Goal: Task Accomplishment & Management: Complete application form

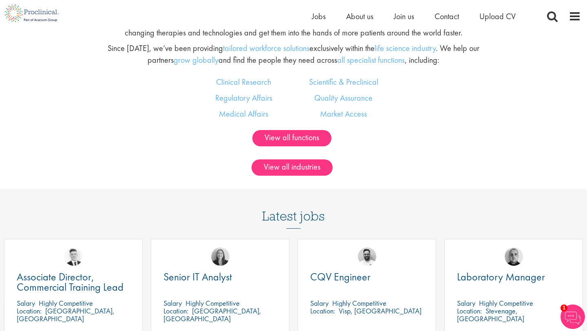
scroll to position [539, 0]
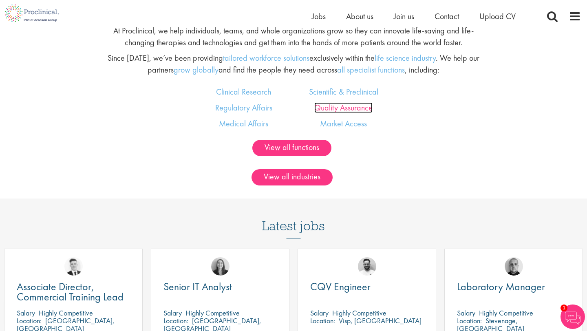
click at [357, 110] on link "Quality Assurance" at bounding box center [344, 107] width 58 height 11
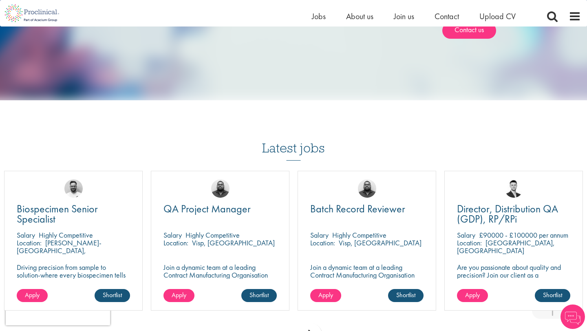
scroll to position [849, 0]
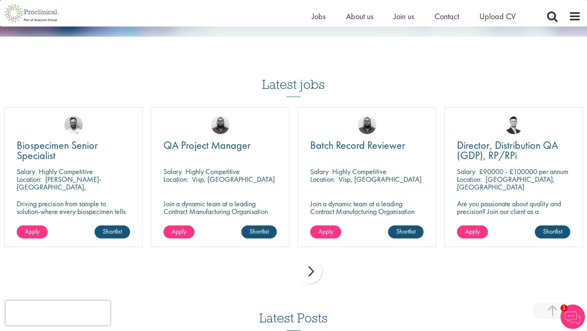
click at [317, 264] on div "next" at bounding box center [310, 271] width 24 height 24
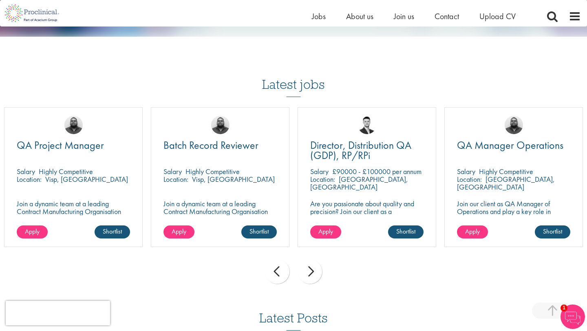
click at [307, 270] on div "next" at bounding box center [310, 271] width 24 height 24
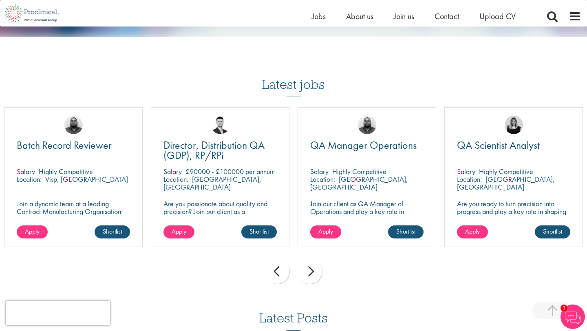
click at [307, 270] on div "next" at bounding box center [310, 271] width 24 height 24
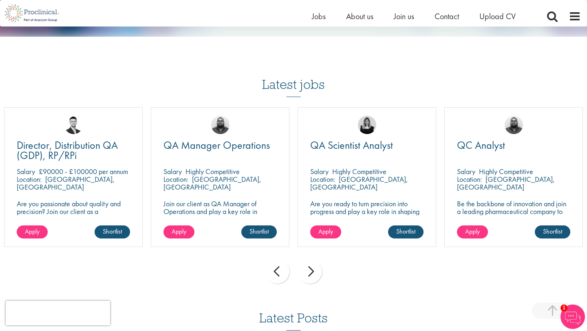
click at [307, 270] on div "next" at bounding box center [310, 271] width 24 height 24
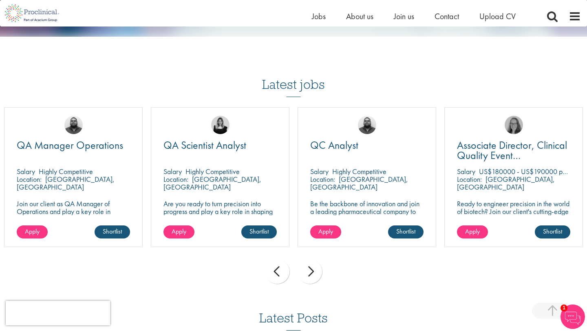
click at [307, 270] on div "next" at bounding box center [310, 271] width 24 height 24
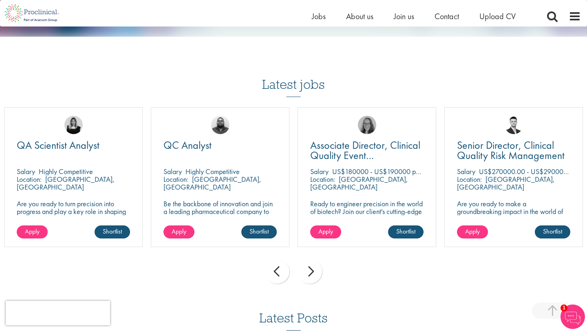
click at [307, 270] on div "next" at bounding box center [310, 271] width 24 height 24
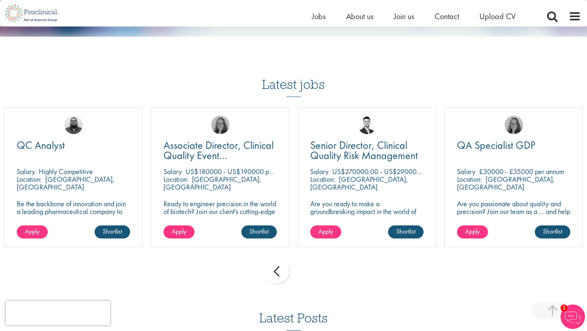
click at [307, 270] on div "prev next" at bounding box center [293, 272] width 587 height 35
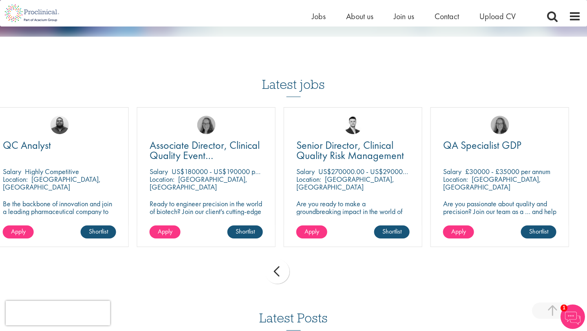
drag, startPoint x: 481, startPoint y: 162, endPoint x: 388, endPoint y: 188, distance: 97.0
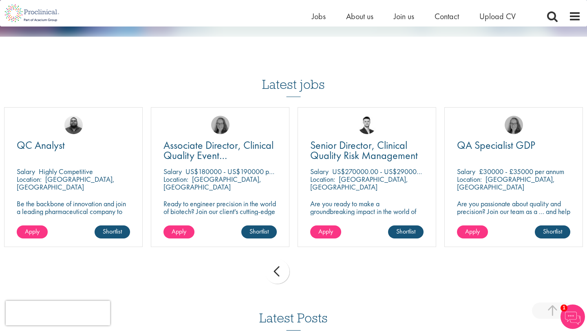
click at [275, 268] on div "prev" at bounding box center [277, 271] width 24 height 24
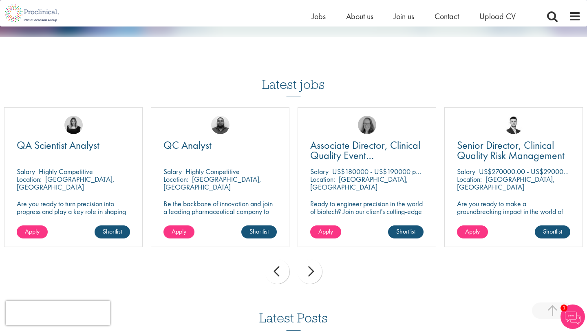
click at [275, 268] on div "prev" at bounding box center [277, 271] width 24 height 24
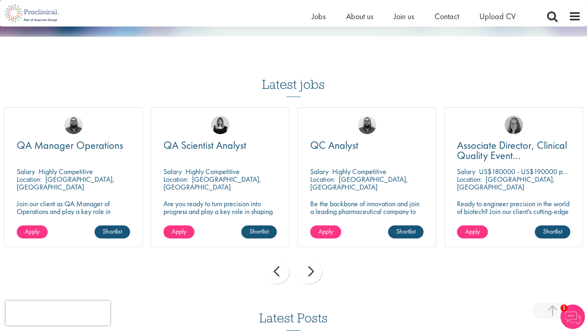
click at [275, 268] on div "prev" at bounding box center [277, 271] width 24 height 24
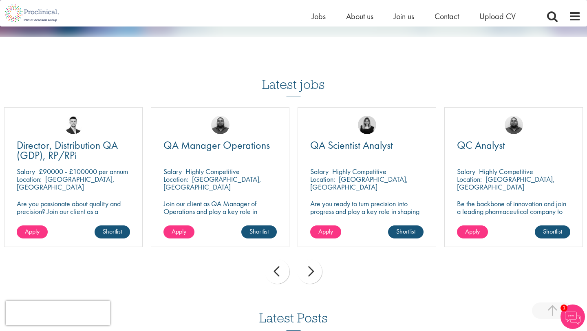
click at [275, 268] on div "prev" at bounding box center [277, 271] width 24 height 24
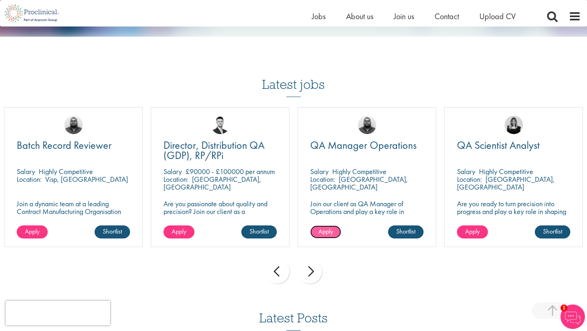
click at [328, 227] on span "Apply" at bounding box center [326, 231] width 15 height 9
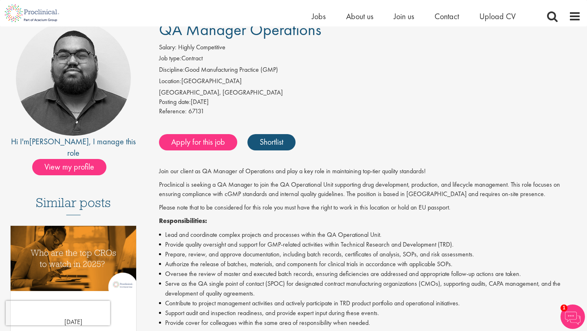
scroll to position [63, 0]
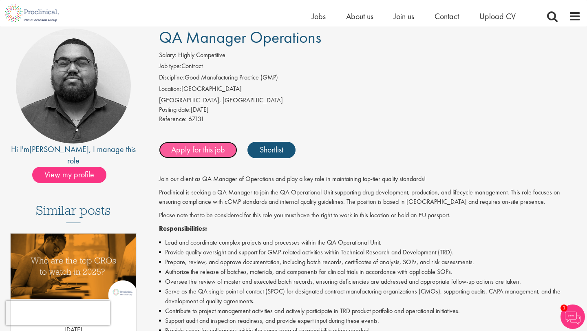
click at [220, 153] on link "Apply for this job" at bounding box center [198, 150] width 78 height 16
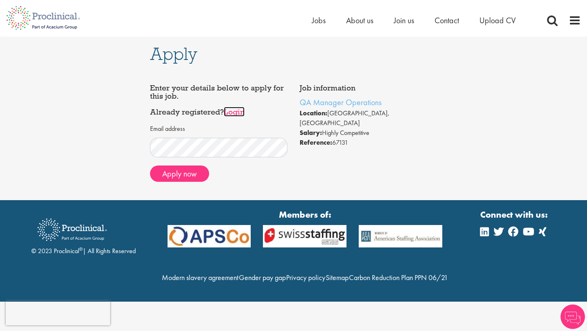
click at [237, 115] on link "Login" at bounding box center [234, 112] width 21 height 10
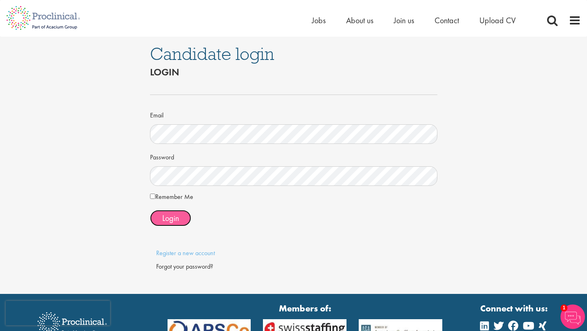
click at [164, 222] on span "Login" at bounding box center [170, 218] width 17 height 11
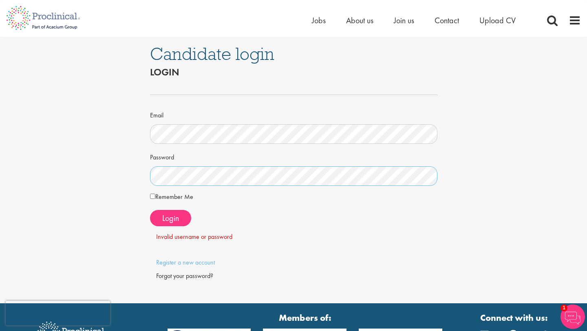
click at [136, 174] on div "Candidate login Login Email Password Remember Me" at bounding box center [294, 170] width 600 height 267
click at [175, 218] on span "Login" at bounding box center [170, 218] width 17 height 11
click at [176, 277] on div "Forgot your password?" at bounding box center [293, 276] width 275 height 9
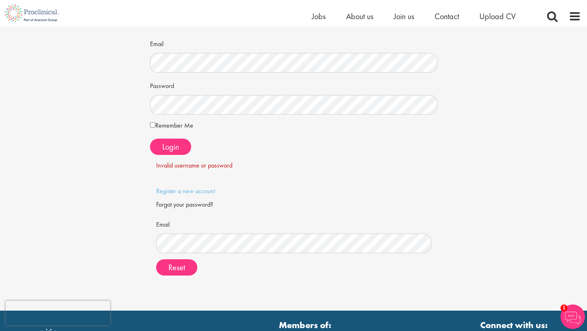
scroll to position [90, 0]
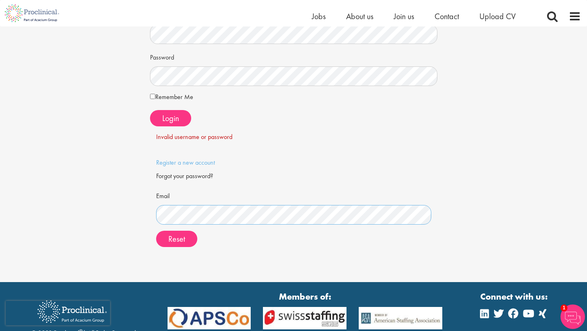
click at [156, 231] on button "Reset" at bounding box center [176, 239] width 41 height 16
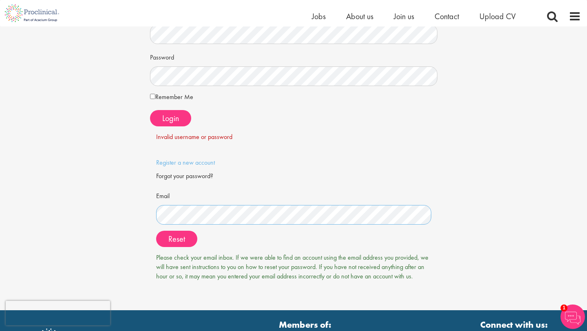
scroll to position [0, 0]
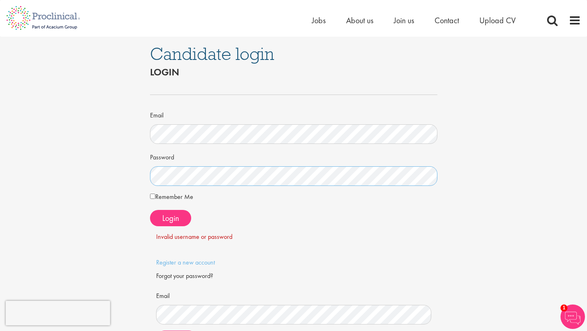
click at [109, 173] on div "Candidate login Login Email Password Remember Me" at bounding box center [294, 224] width 600 height 374
click at [180, 217] on button "Login" at bounding box center [170, 218] width 41 height 16
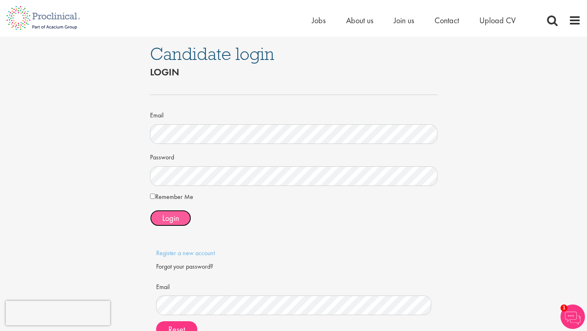
click at [173, 220] on span "Login" at bounding box center [170, 218] width 17 height 11
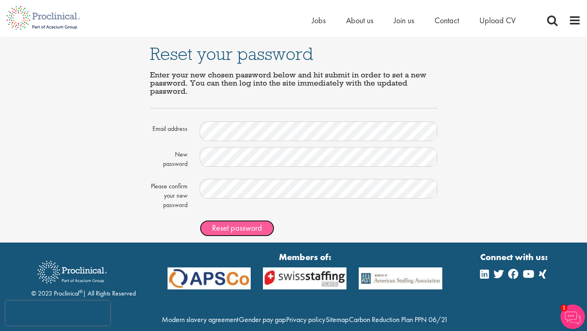
click at [228, 235] on button "Reset password" at bounding box center [237, 228] width 75 height 16
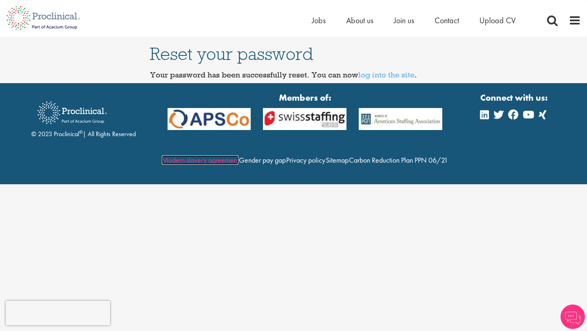
click at [234, 160] on link "Modern slavery agreement" at bounding box center [200, 159] width 77 height 9
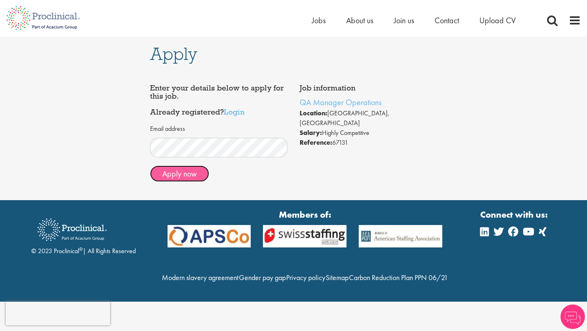
drag, startPoint x: 180, startPoint y: 171, endPoint x: 234, endPoint y: 104, distance: 85.9
click at [235, 104] on div "Enter your details below to apply for this job. Already registered? Login Email…" at bounding box center [219, 136] width 138 height 104
click at [238, 115] on link "Login" at bounding box center [234, 112] width 21 height 10
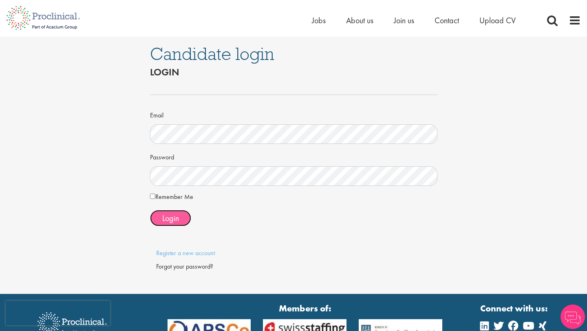
click at [167, 220] on span "Login" at bounding box center [170, 218] width 17 height 11
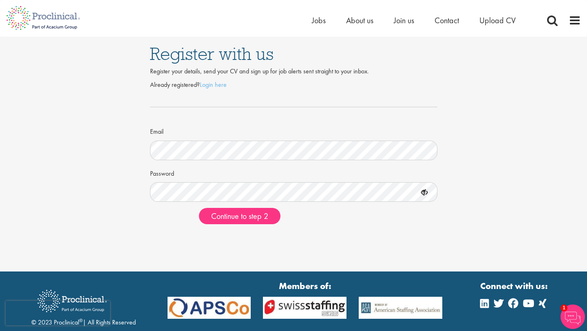
click at [330, 210] on div "Continue to step 2" at bounding box center [315, 216] width 244 height 16
click at [251, 216] on span "Continue to step 2" at bounding box center [239, 216] width 57 height 11
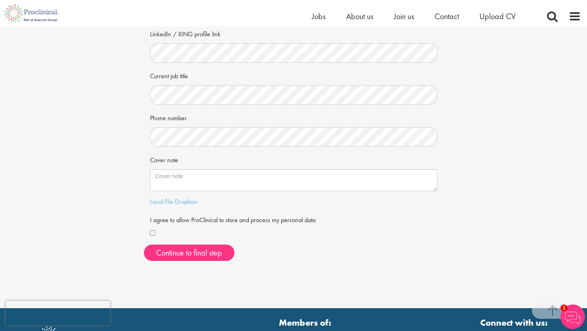
scroll to position [131, 0]
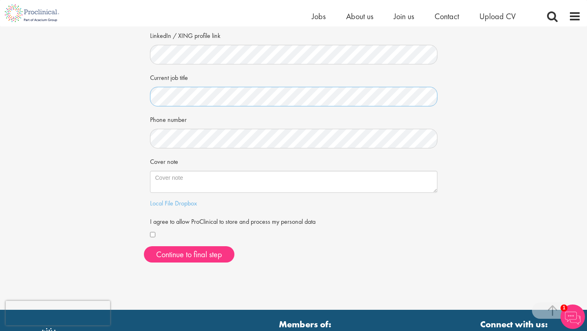
click at [141, 99] on div "Your personal details Please give us a few more details, which will help us fin…" at bounding box center [294, 82] width 600 height 373
click at [167, 249] on button "Continue to final step" at bounding box center [189, 254] width 91 height 16
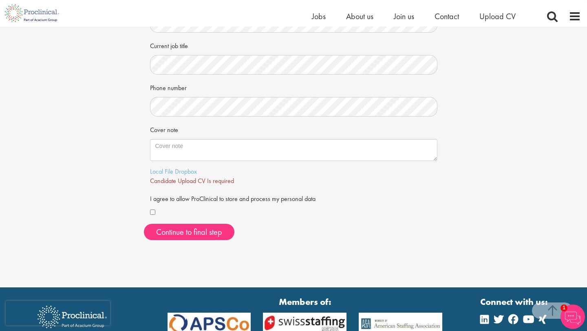
scroll to position [158, 0]
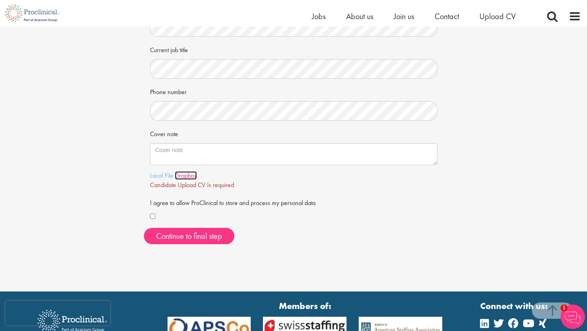
click at [183, 174] on link "Dropbox" at bounding box center [186, 175] width 22 height 9
click at [151, 174] on link "Local File" at bounding box center [161, 175] width 23 height 9
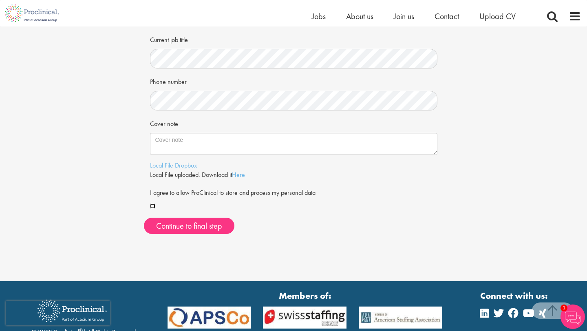
scroll to position [220, 0]
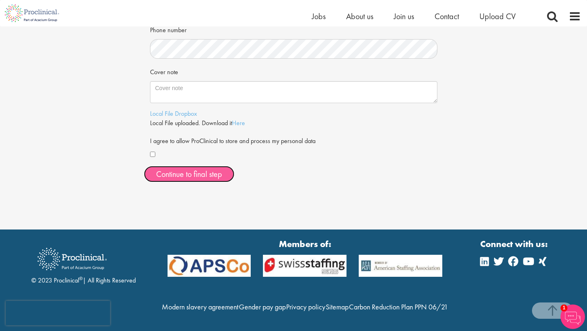
click at [219, 175] on span "Continue to final step" at bounding box center [189, 174] width 66 height 11
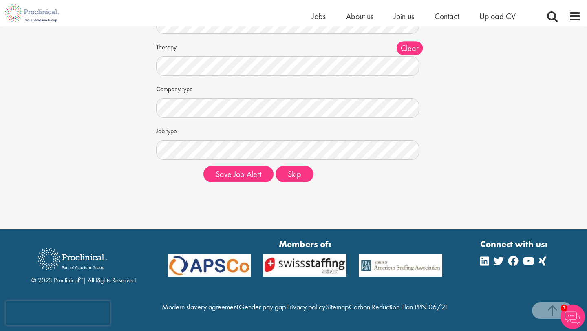
scroll to position [136, 0]
click at [305, 166] on button "Skip" at bounding box center [295, 174] width 38 height 16
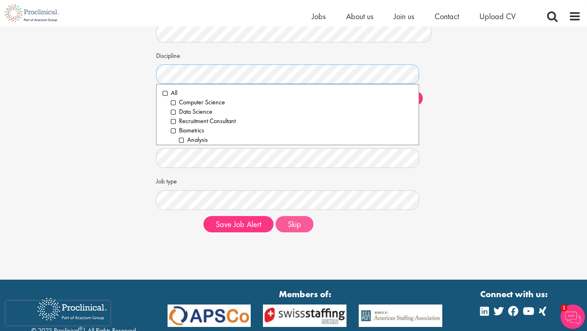
scroll to position [41, 0]
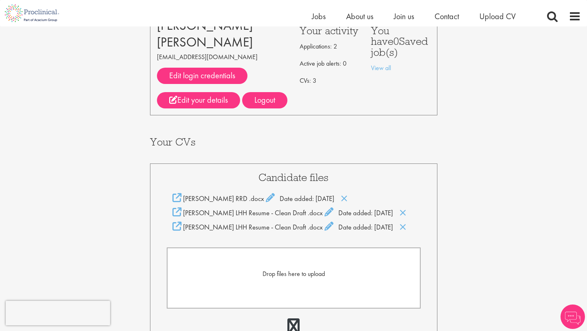
scroll to position [63, 0]
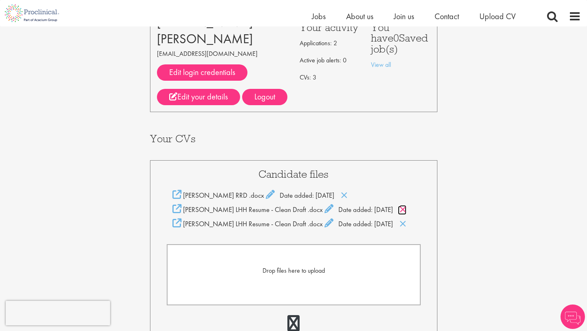
click at [407, 209] on icon at bounding box center [403, 209] width 7 height 9
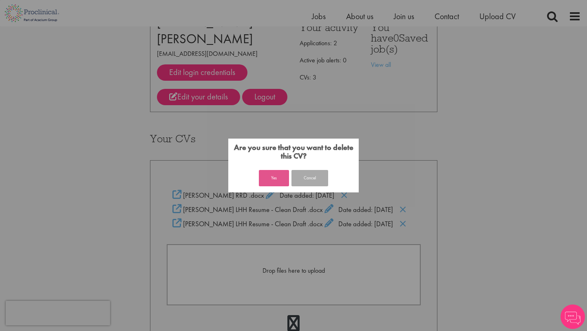
click at [276, 176] on button "Yes" at bounding box center [274, 178] width 30 height 16
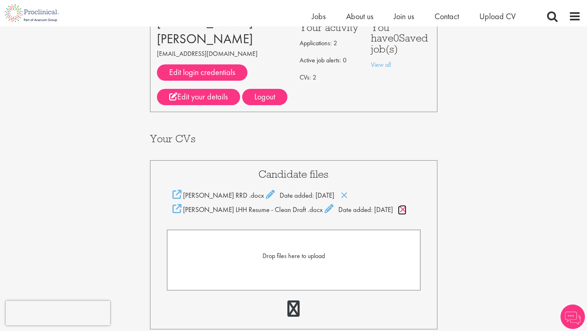
click at [407, 212] on icon at bounding box center [403, 209] width 7 height 9
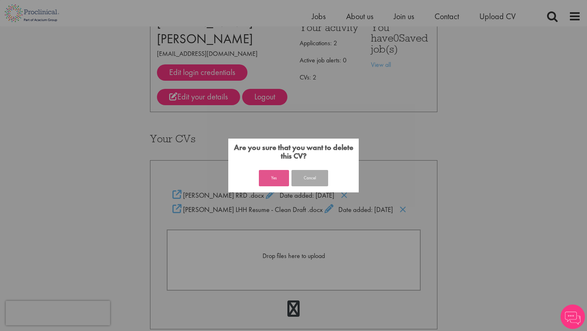
click at [277, 185] on button "Yes" at bounding box center [274, 178] width 30 height 16
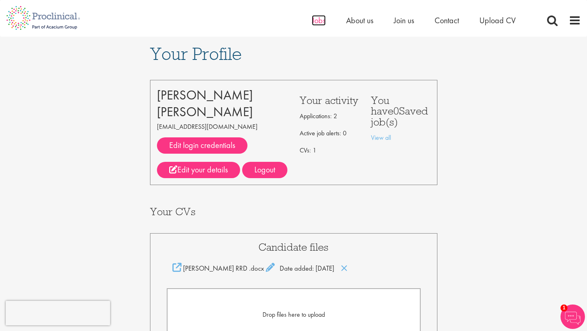
click at [325, 22] on span "Jobs" at bounding box center [319, 20] width 14 height 11
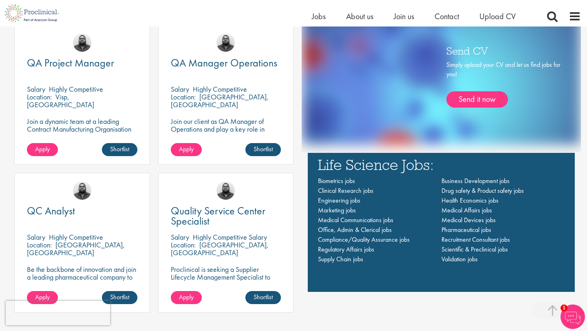
scroll to position [546, 0]
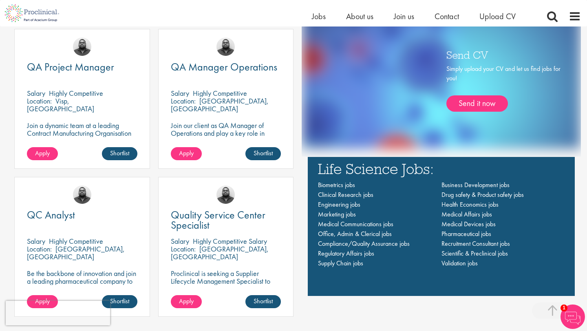
click at [215, 126] on p "Join our client as QA Manager of Operations and play a key role in maintaining …" at bounding box center [226, 133] width 111 height 23
click at [187, 156] on span "Apply" at bounding box center [186, 153] width 15 height 9
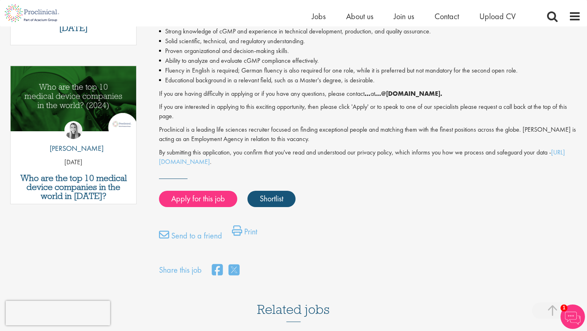
scroll to position [396, 0]
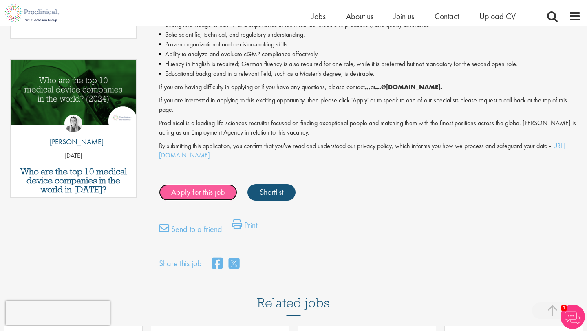
click at [216, 198] on link "Apply for this job" at bounding box center [198, 192] width 78 height 16
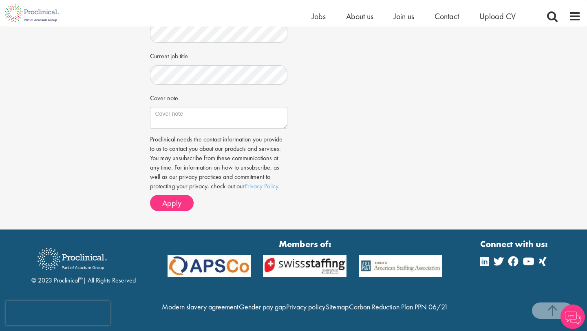
scroll to position [304, 0]
click at [172, 198] on span "Apply" at bounding box center [171, 203] width 19 height 11
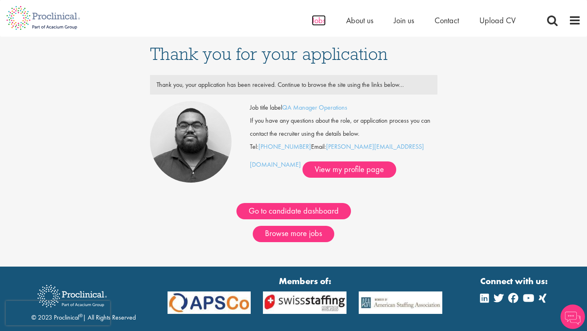
click at [324, 21] on span "Jobs" at bounding box center [319, 20] width 14 height 11
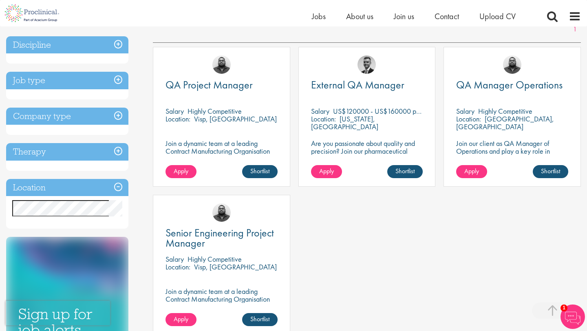
scroll to position [134, 0]
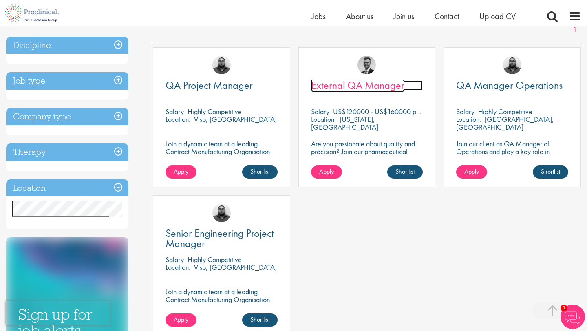
click at [359, 86] on span "External QA Manager" at bounding box center [357, 85] width 93 height 14
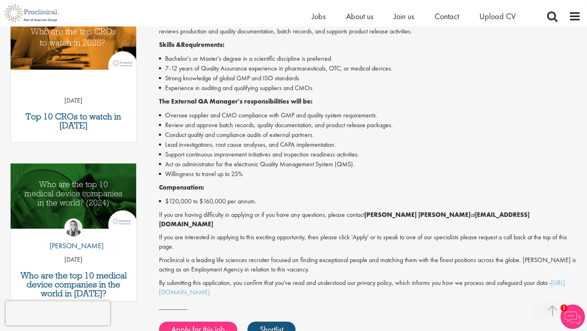
scroll to position [326, 0]
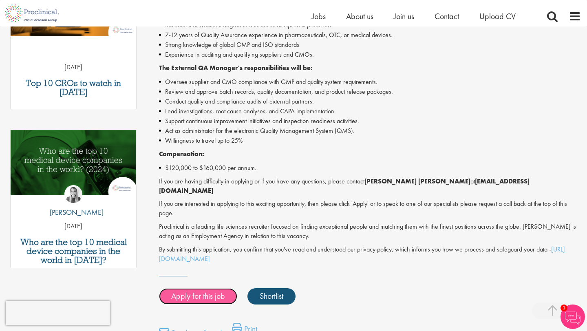
click at [224, 288] on link "Apply for this job" at bounding box center [198, 296] width 78 height 16
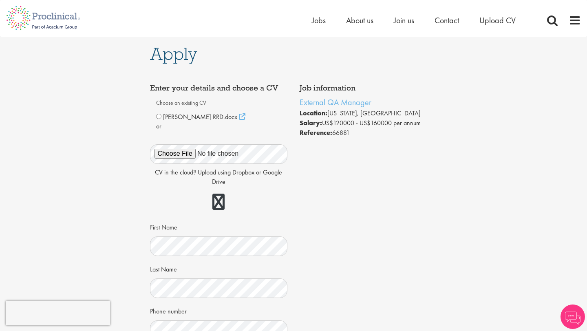
click at [162, 118] on div "[PERSON_NAME] RRD.docx" at bounding box center [219, 117] width 126 height 10
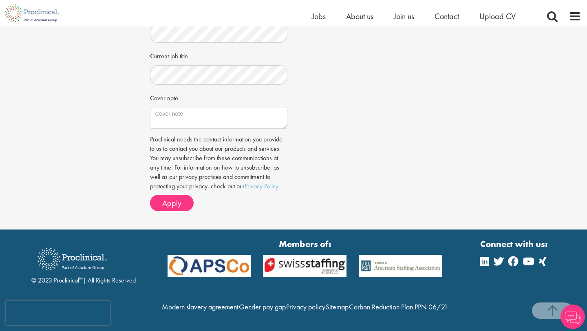
scroll to position [304, 0]
click at [172, 198] on span "Apply" at bounding box center [171, 203] width 19 height 11
